Goal: Information Seeking & Learning: Learn about a topic

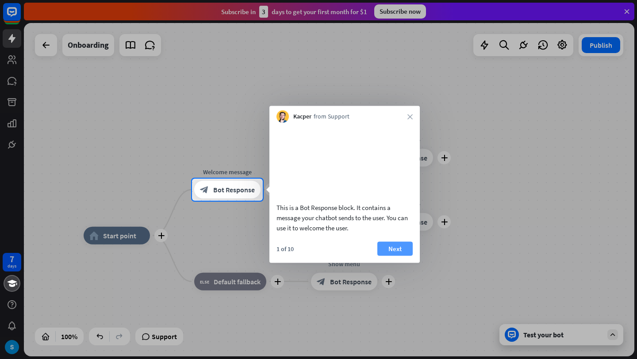
click at [389, 256] on button "Next" at bounding box center [395, 249] width 35 height 14
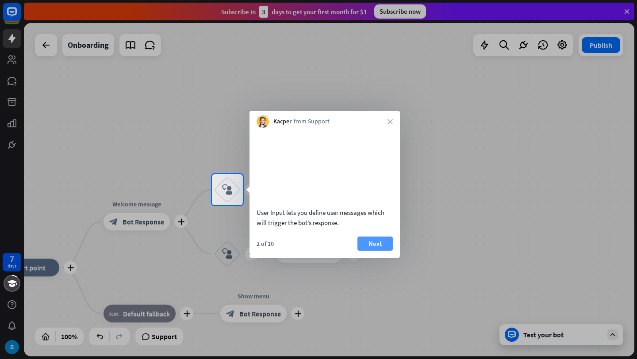
click at [389, 251] on button "Next" at bounding box center [375, 244] width 35 height 14
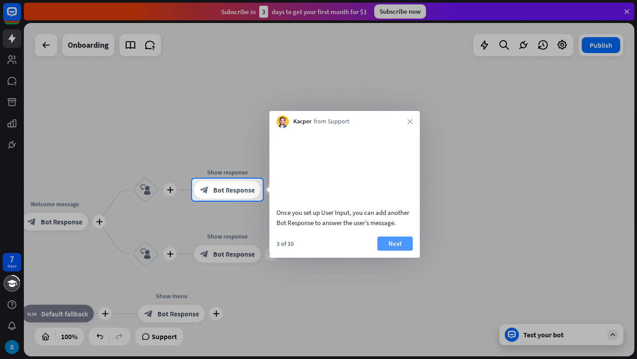
click at [397, 251] on button "Next" at bounding box center [395, 244] width 35 height 14
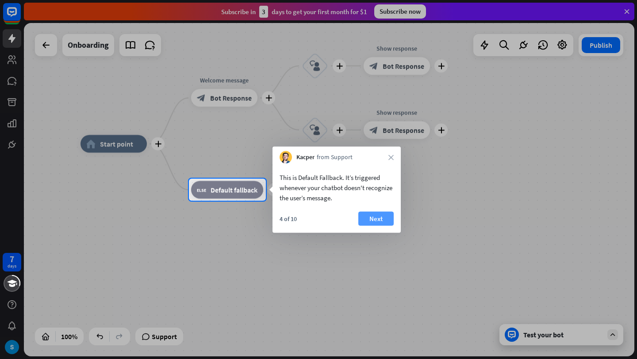
click at [381, 221] on button "Next" at bounding box center [375, 219] width 35 height 14
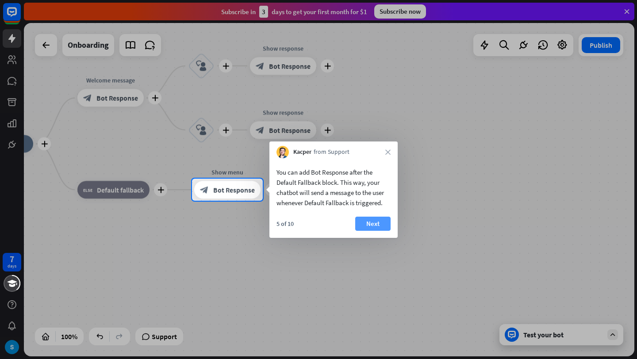
click at [377, 227] on button "Next" at bounding box center [372, 224] width 35 height 14
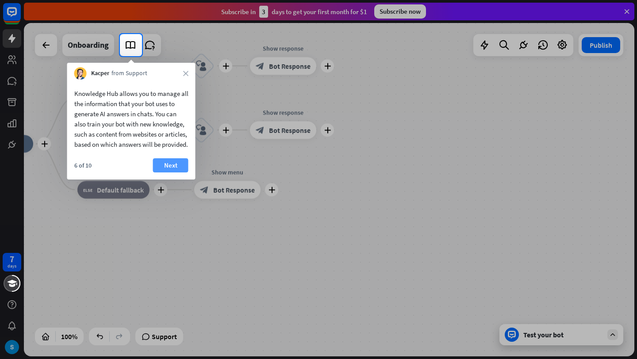
click at [169, 173] on button "Next" at bounding box center [170, 165] width 35 height 14
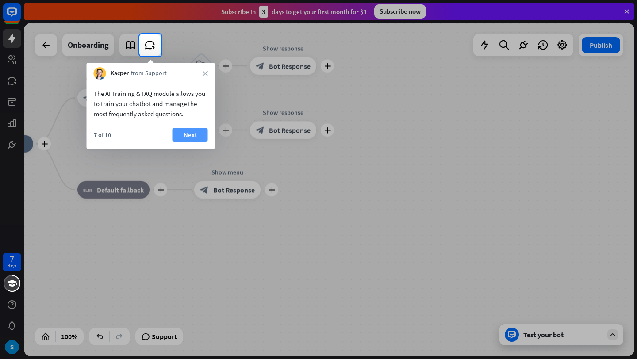
click at [185, 139] on button "Next" at bounding box center [190, 135] width 35 height 14
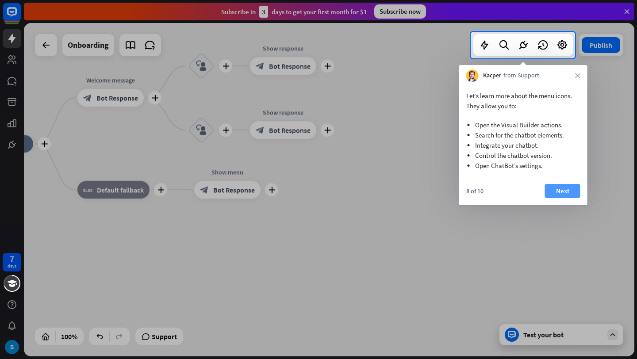
click at [556, 186] on button "Next" at bounding box center [562, 191] width 35 height 14
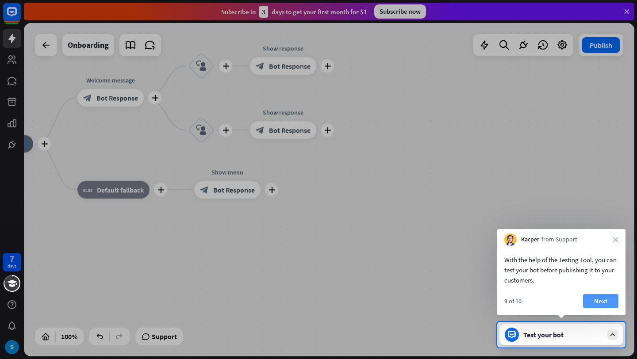
click at [598, 298] on button "Next" at bounding box center [600, 301] width 35 height 14
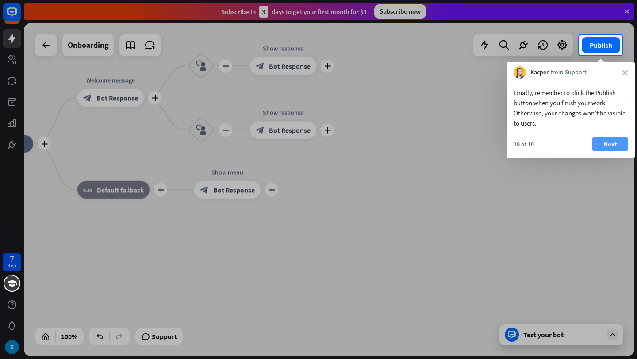
click at [615, 147] on button "Next" at bounding box center [610, 144] width 35 height 14
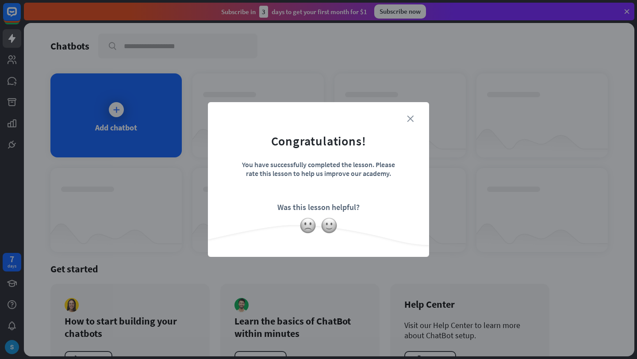
click at [407, 119] on icon "close" at bounding box center [410, 119] width 7 height 7
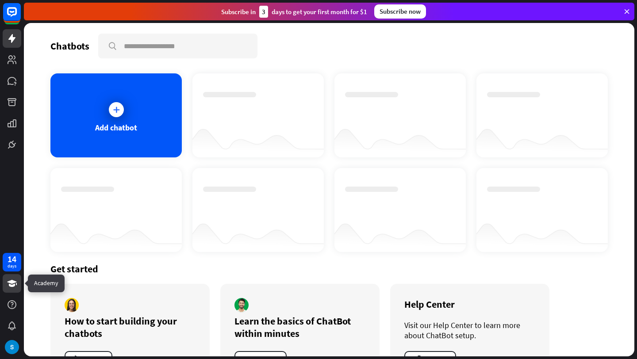
click at [9, 284] on icon at bounding box center [12, 283] width 10 height 7
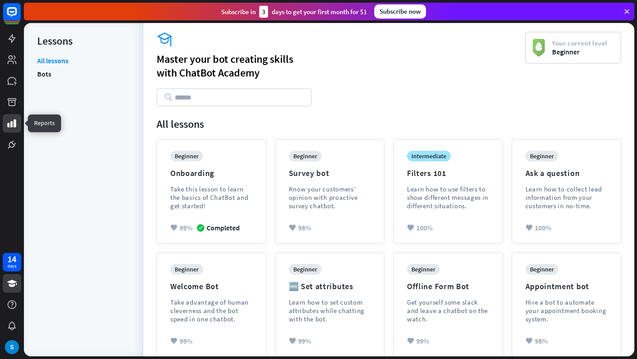
click at [9, 122] on icon at bounding box center [12, 123] width 11 height 11
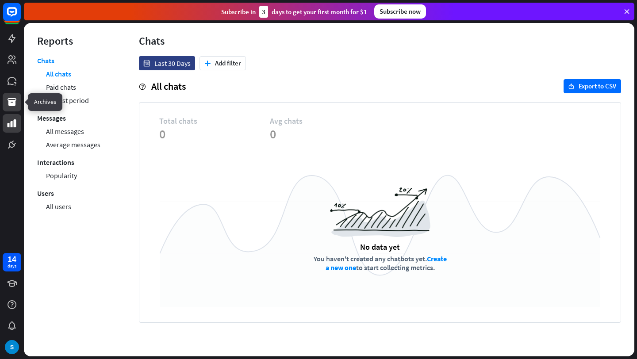
click at [16, 98] on icon at bounding box center [12, 102] width 11 height 11
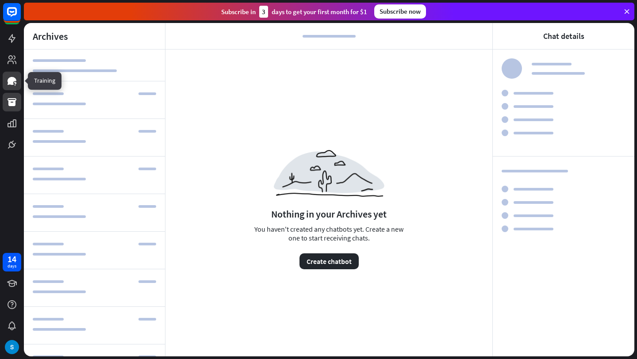
click at [15, 81] on icon at bounding box center [12, 81] width 9 height 8
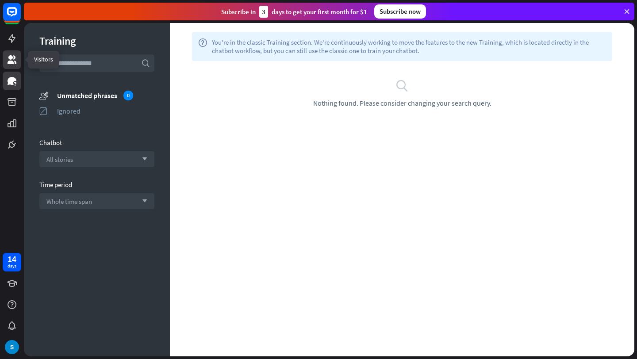
click at [14, 63] on icon at bounding box center [12, 59] width 11 height 11
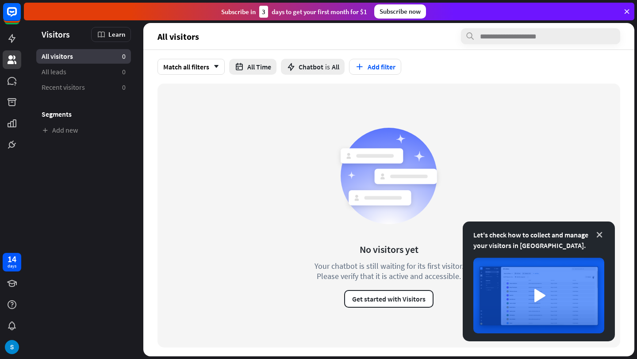
click at [600, 238] on icon at bounding box center [599, 235] width 9 height 9
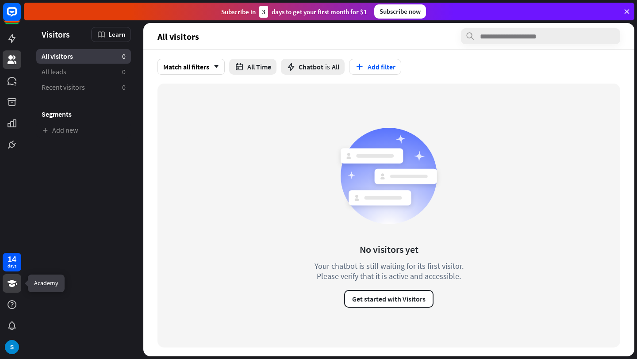
click at [6, 279] on link at bounding box center [12, 283] width 19 height 19
